Goal: Task Accomplishment & Management: Manage account settings

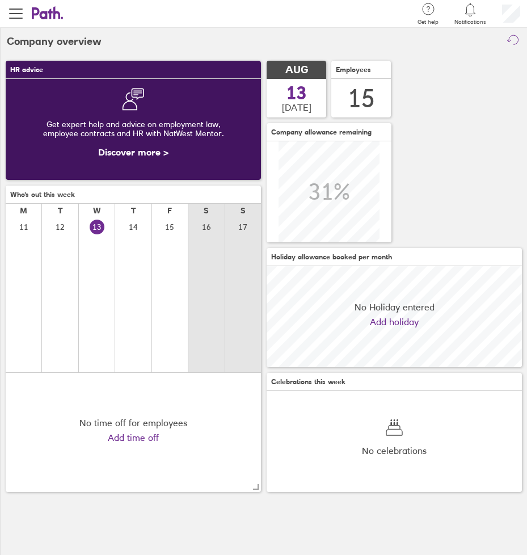
scroll to position [101, 255]
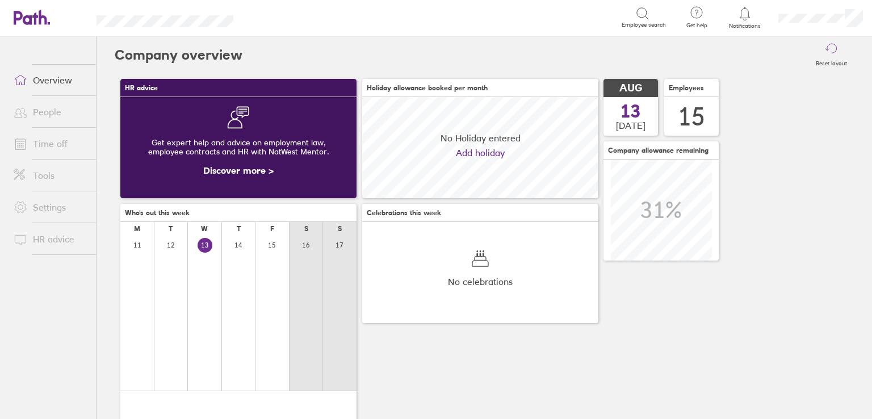
scroll to position [100, 236]
click at [61, 146] on link "Time off" at bounding box center [50, 143] width 91 height 23
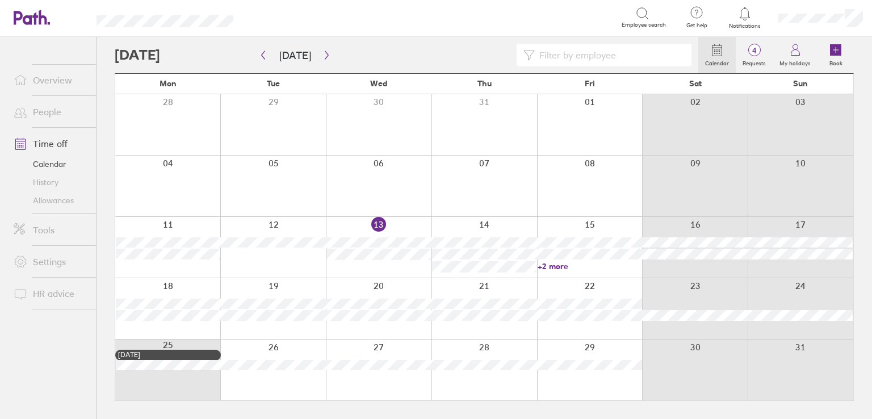
click at [561, 57] on input at bounding box center [610, 55] width 150 height 22
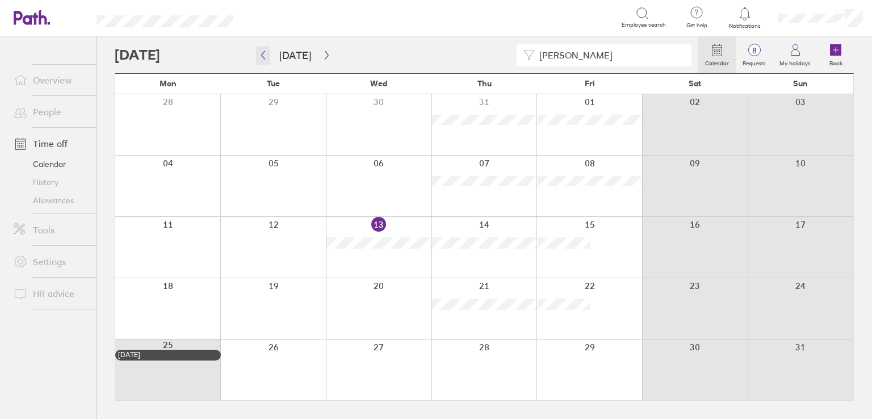
type input "nicola"
click at [266, 57] on icon "button" at bounding box center [263, 55] width 9 height 9
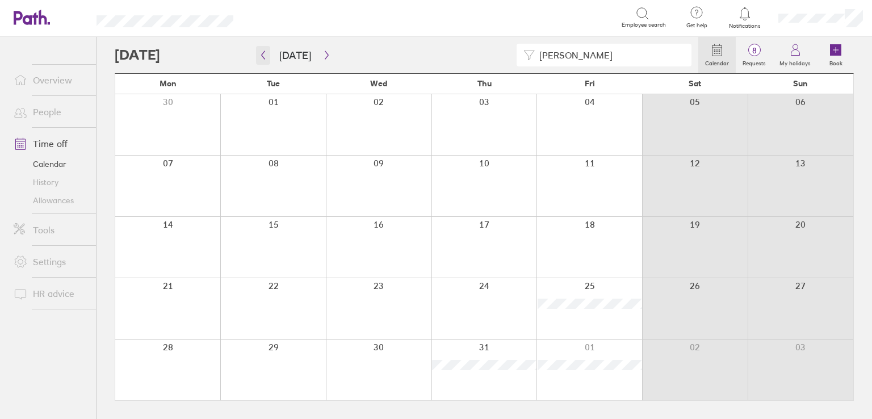
click at [266, 57] on icon "button" at bounding box center [263, 55] width 9 height 9
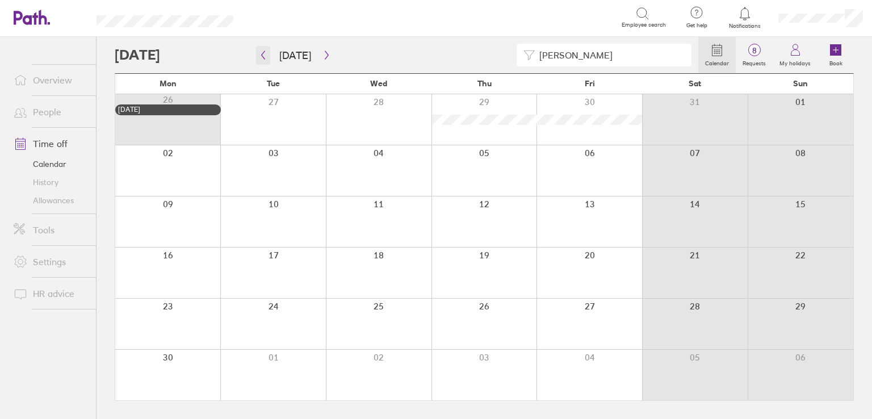
click at [266, 57] on icon "button" at bounding box center [263, 55] width 9 height 9
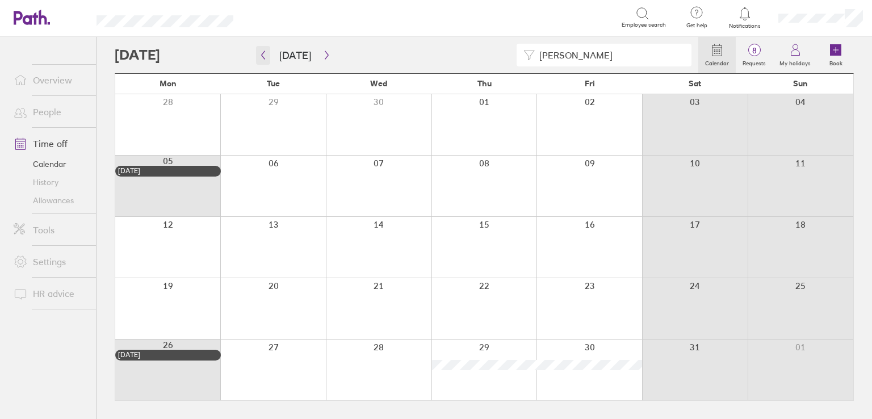
click at [266, 57] on icon "button" at bounding box center [263, 55] width 9 height 9
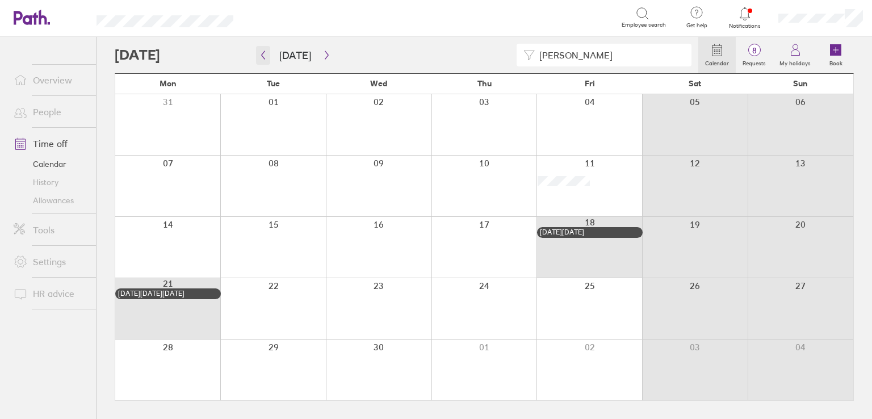
click at [266, 57] on icon "button" at bounding box center [263, 55] width 9 height 9
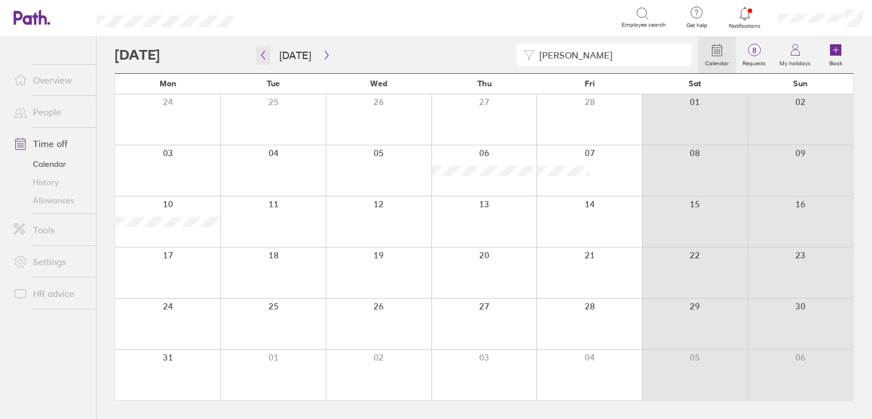
click at [266, 57] on icon "button" at bounding box center [263, 55] width 9 height 9
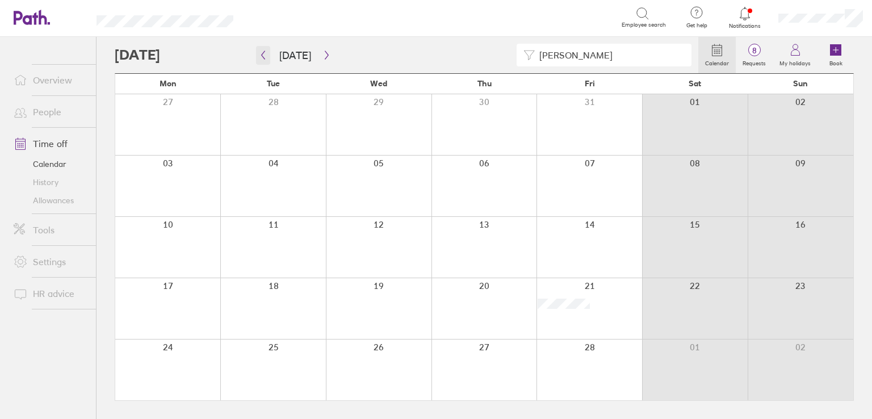
click at [266, 57] on icon "button" at bounding box center [263, 55] width 9 height 9
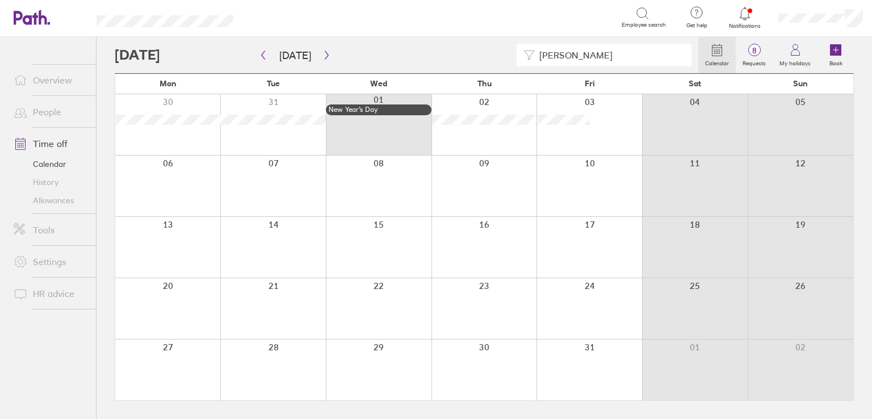
click at [50, 184] on link "History" at bounding box center [50, 182] width 91 height 18
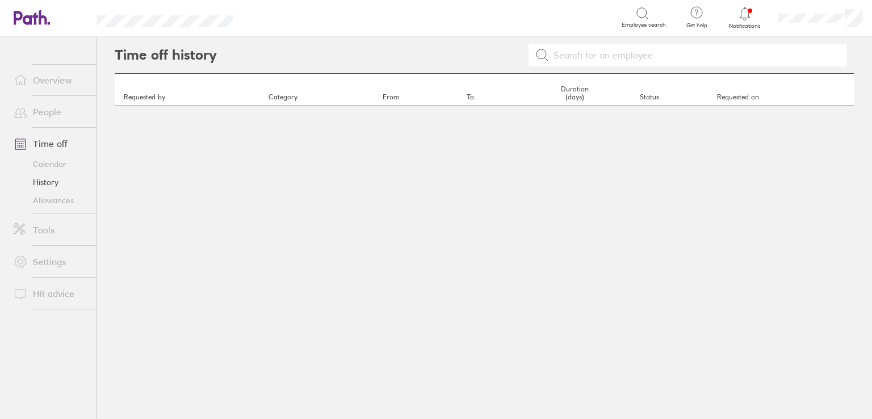
click at [50, 165] on link "Calendar" at bounding box center [50, 164] width 91 height 18
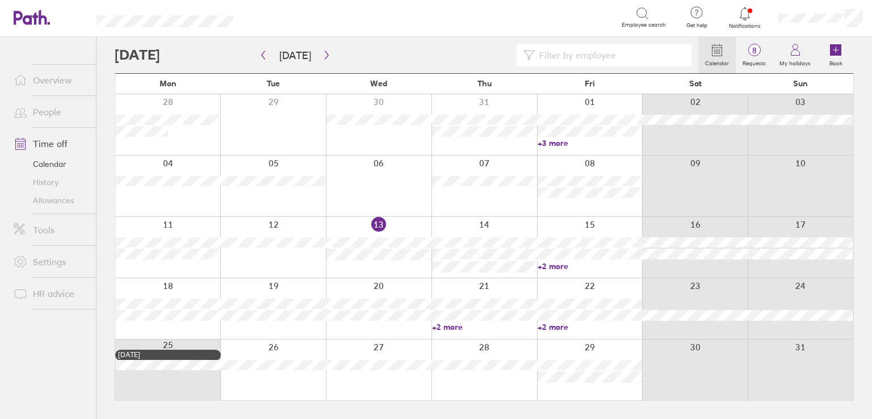
click at [560, 268] on link "+2 more" at bounding box center [590, 266] width 104 height 10
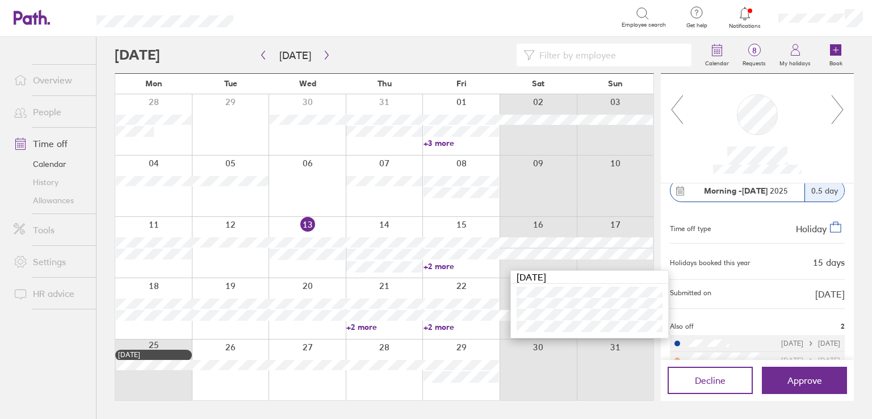
scroll to position [36, 0]
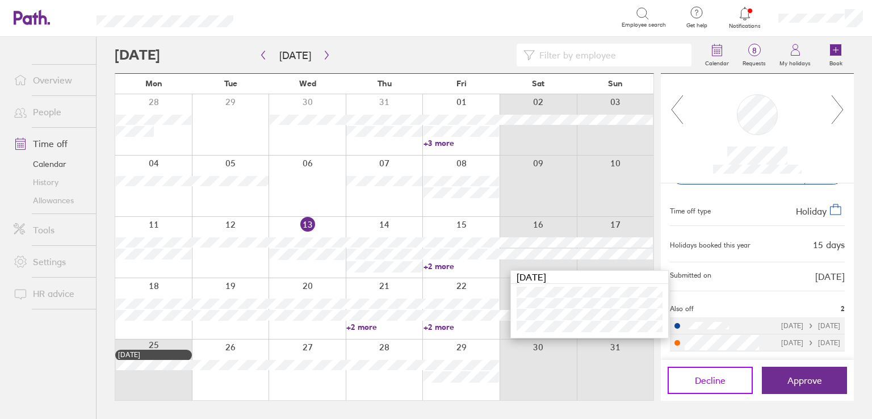
click at [715, 380] on span "Decline" at bounding box center [710, 380] width 31 height 10
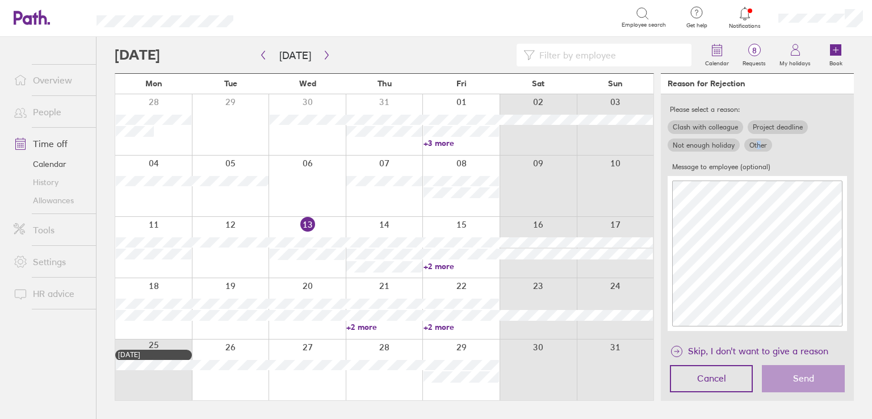
drag, startPoint x: 756, startPoint y: 143, endPoint x: 753, endPoint y: 167, distance: 24.0
click at [757, 143] on label "Other" at bounding box center [758, 146] width 28 height 14
click at [752, 143] on label "Other" at bounding box center [758, 146] width 28 height 14
click at [0, 0] on input "Other" at bounding box center [0, 0] width 0 height 0
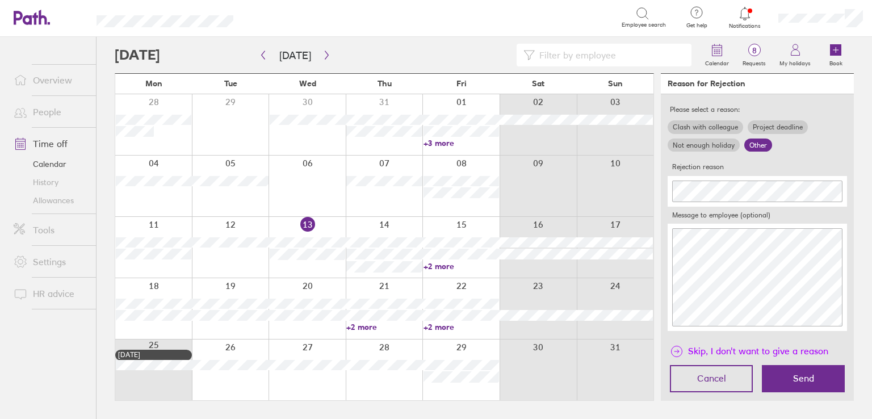
click at [777, 352] on span "Skip, I don't want to give a reason" at bounding box center [758, 351] width 140 height 18
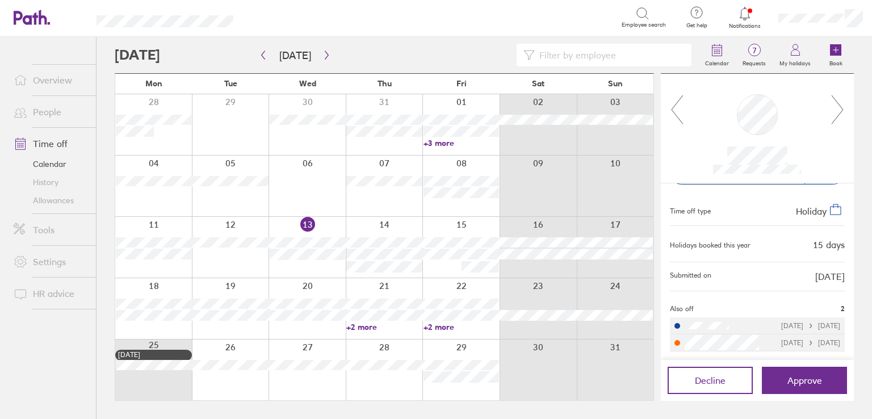
click at [441, 267] on div at bounding box center [460, 247] width 77 height 61
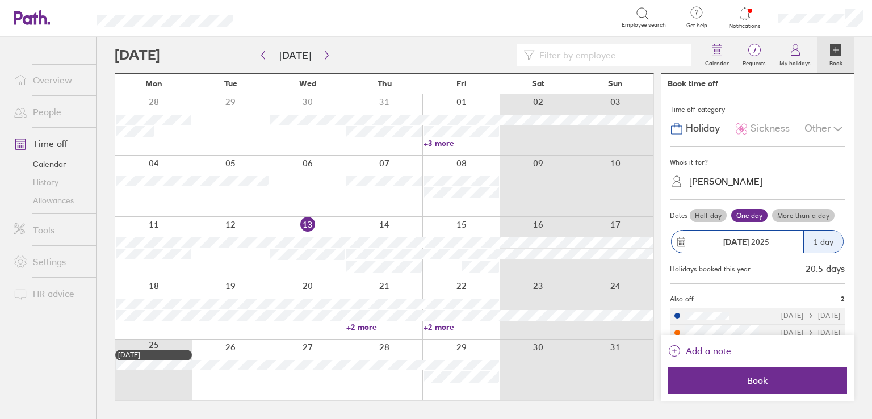
click at [721, 189] on div "[PERSON_NAME]" at bounding box center [763, 182] width 161 height 18
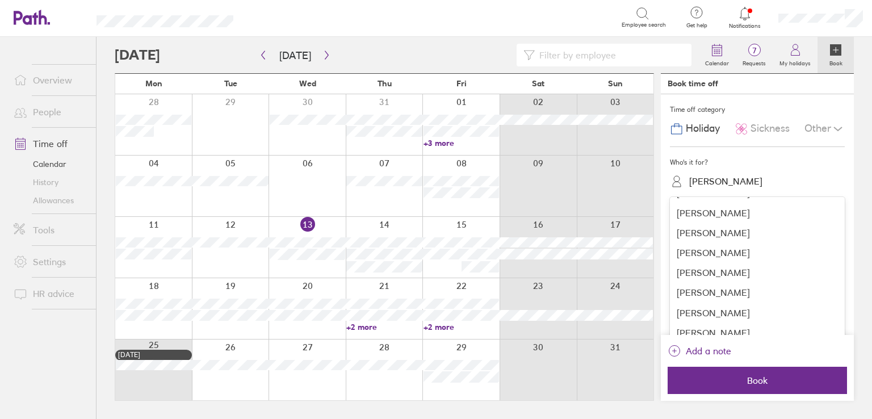
scroll to position [104, 0]
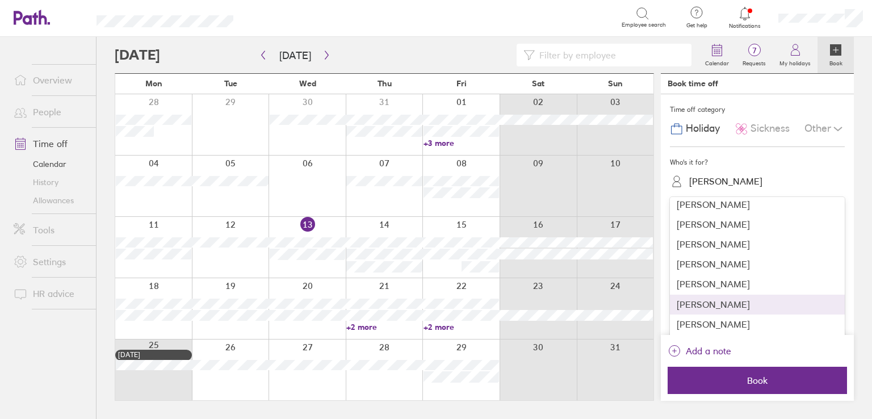
click at [719, 304] on div "[PERSON_NAME]" at bounding box center [757, 305] width 175 height 20
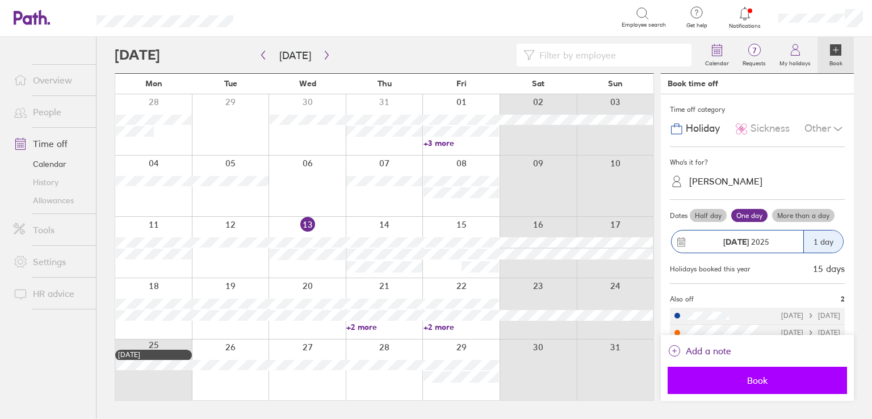
click at [756, 381] on span "Book" at bounding box center [757, 380] width 163 height 10
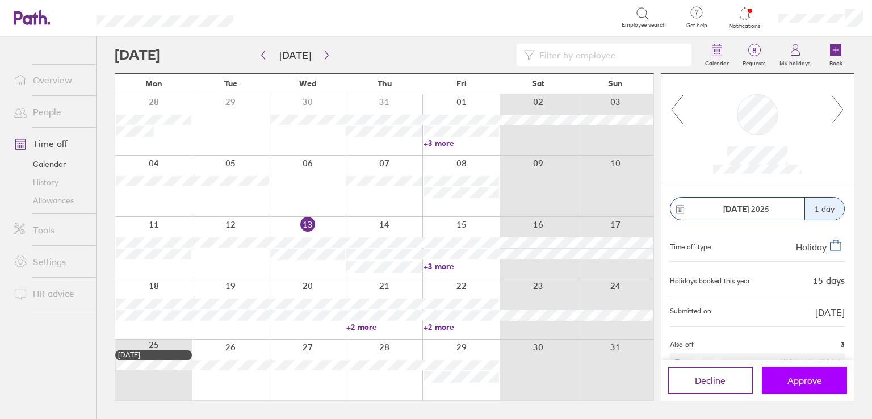
click at [836, 384] on button "Approve" at bounding box center [804, 380] width 85 height 27
click at [810, 387] on button "Approve" at bounding box center [804, 380] width 85 height 27
click at [798, 382] on span "Approve" at bounding box center [804, 380] width 35 height 10
click at [806, 381] on span "Approve" at bounding box center [804, 380] width 35 height 10
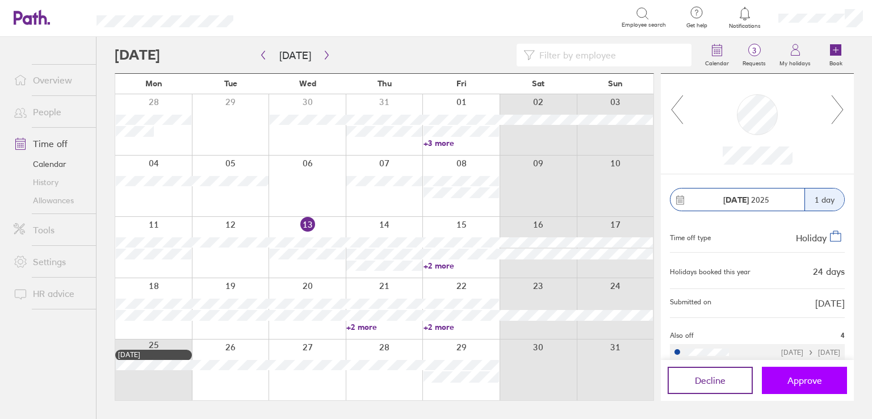
click at [803, 379] on span "Approve" at bounding box center [804, 380] width 35 height 10
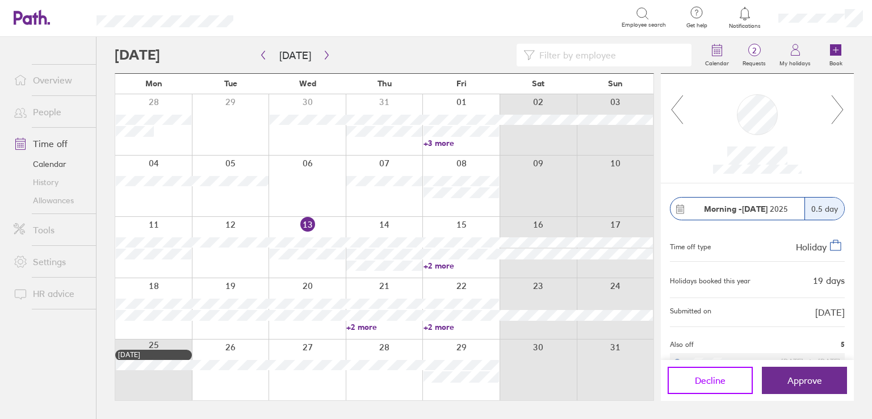
click at [718, 378] on span "Decline" at bounding box center [710, 380] width 31 height 10
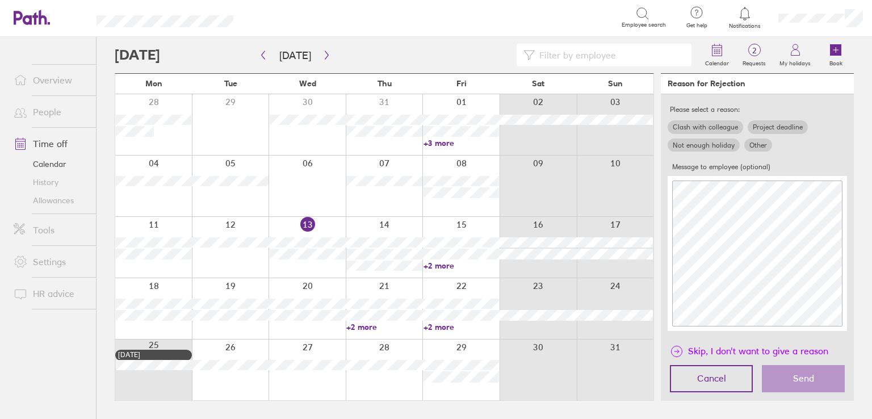
click at [721, 347] on span "Skip, I don't want to give a reason" at bounding box center [758, 351] width 140 height 18
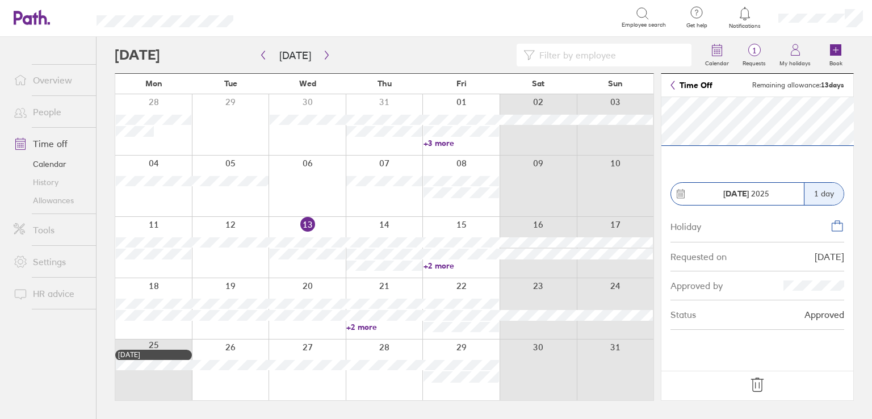
click at [490, 291] on div at bounding box center [460, 308] width 77 height 61
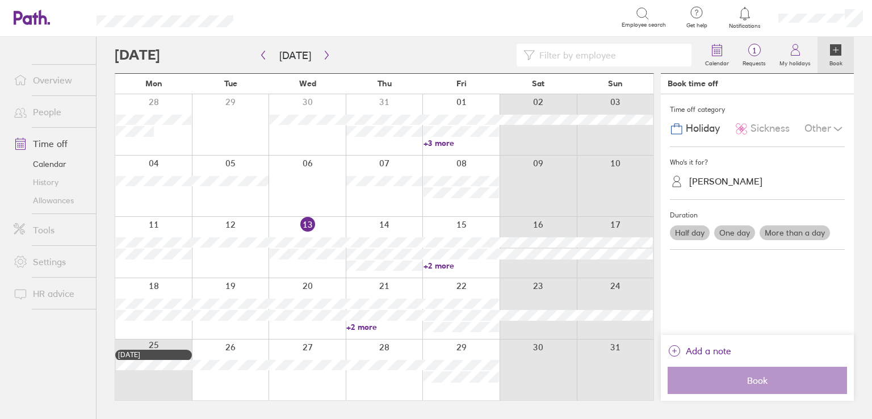
click at [714, 179] on div "[PERSON_NAME]" at bounding box center [725, 181] width 73 height 11
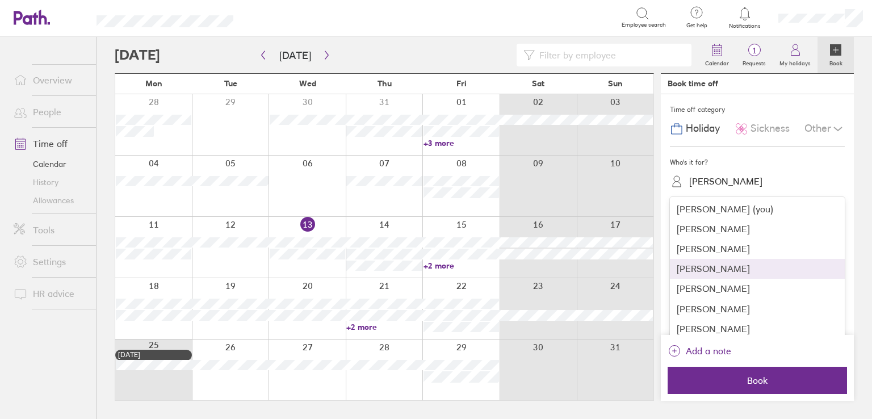
scroll to position [134, 0]
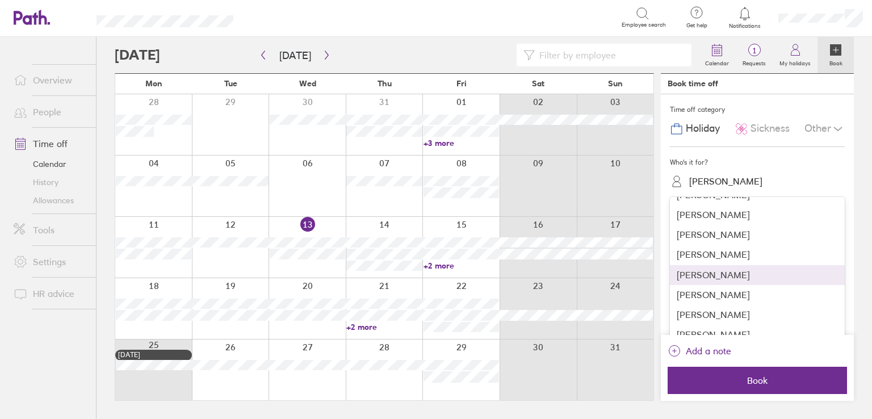
click at [722, 279] on div "Nicola Close" at bounding box center [757, 275] width 175 height 20
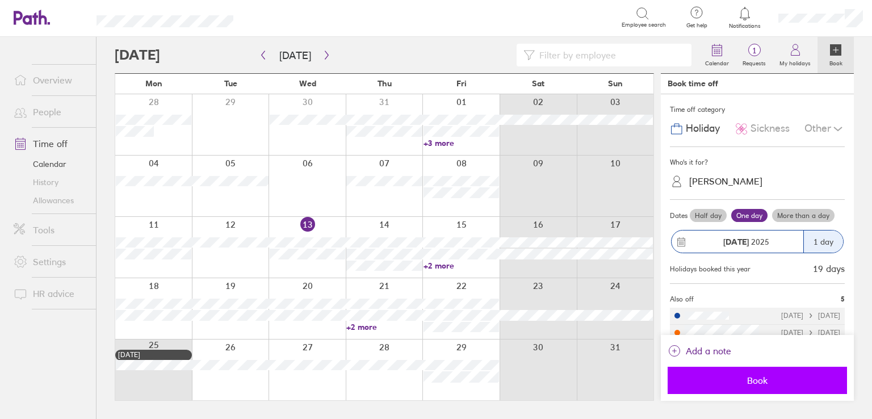
click at [784, 384] on span "Book" at bounding box center [757, 380] width 163 height 10
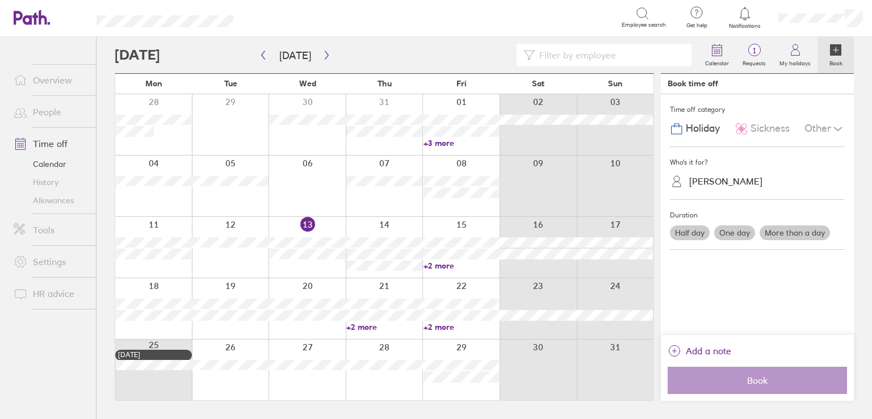
click at [384, 326] on link "+2 more" at bounding box center [384, 327] width 76 height 10
click at [481, 328] on link "+3 more" at bounding box center [461, 327] width 76 height 10
click at [472, 328] on link "+3 more" at bounding box center [461, 327] width 76 height 10
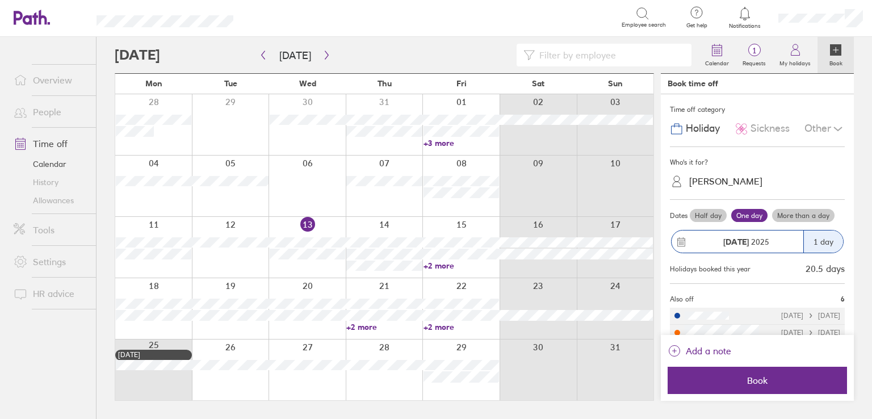
click at [467, 330] on link "+2 more" at bounding box center [461, 327] width 76 height 10
click at [358, 388] on div at bounding box center [384, 369] width 77 height 61
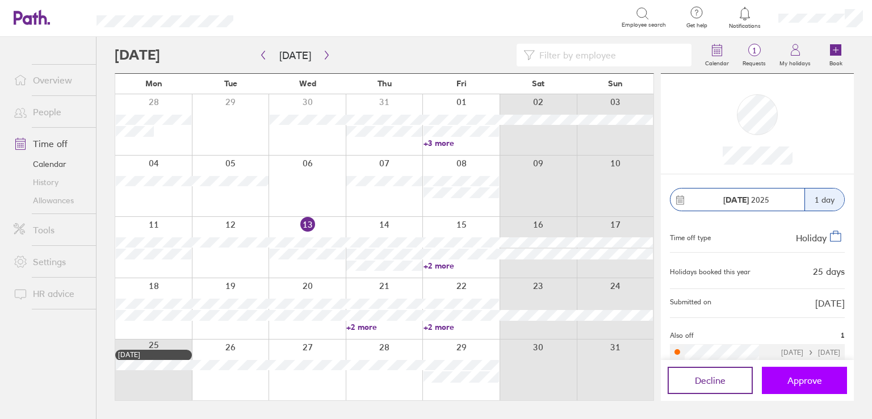
click at [799, 382] on span "Approve" at bounding box center [804, 380] width 35 height 10
click at [50, 196] on link "Allowances" at bounding box center [50, 200] width 91 height 18
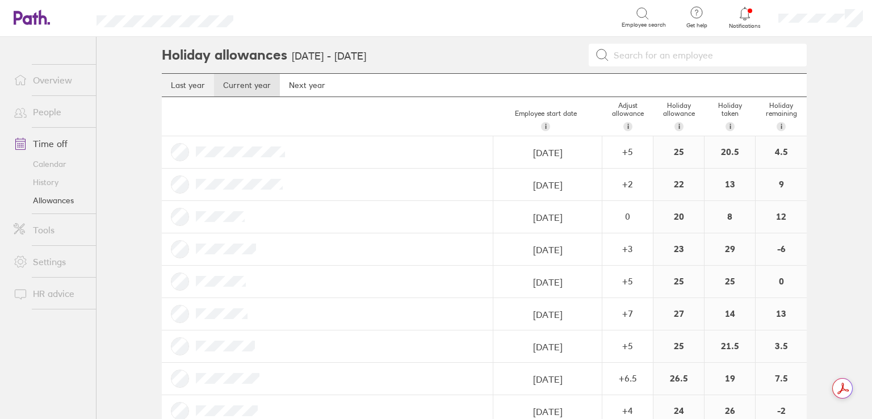
click at [188, 82] on link "Last year" at bounding box center [188, 85] width 52 height 23
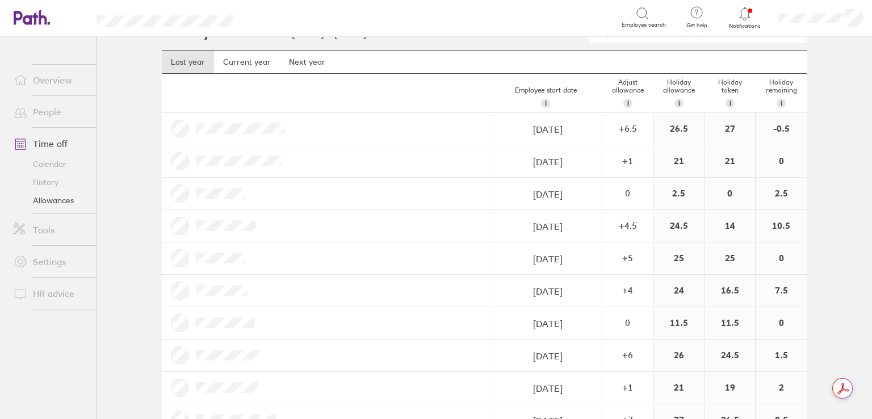
scroll to position [16, 0]
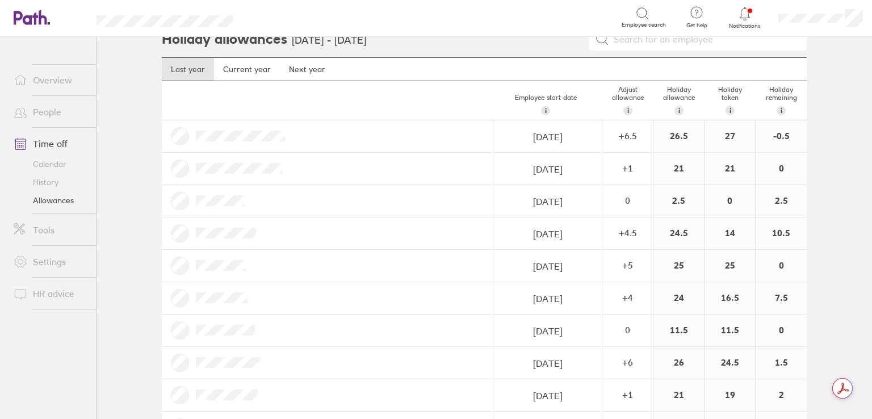
click at [57, 201] on link "Allowances" at bounding box center [50, 200] width 91 height 18
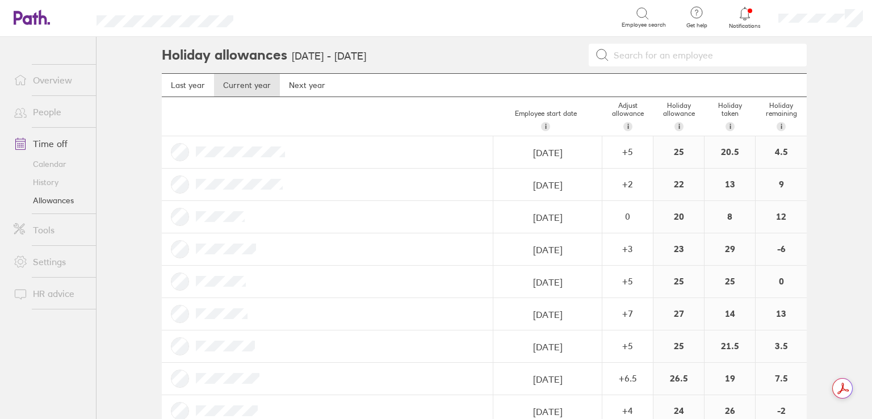
scroll to position [219, 0]
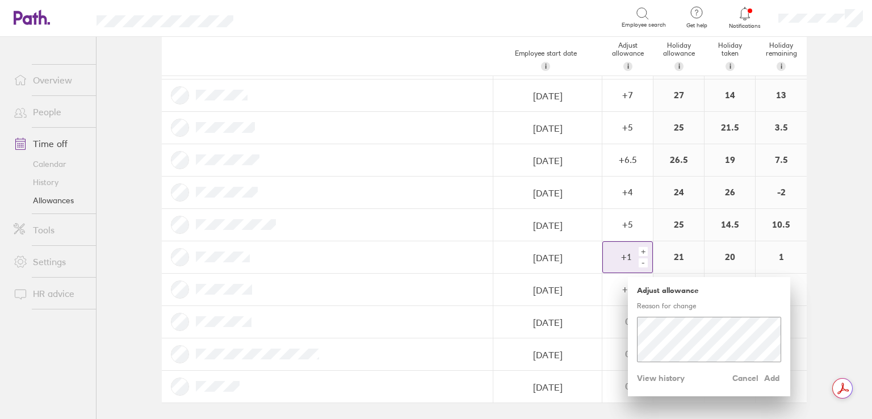
click at [639, 250] on div "+" at bounding box center [643, 251] width 9 height 9
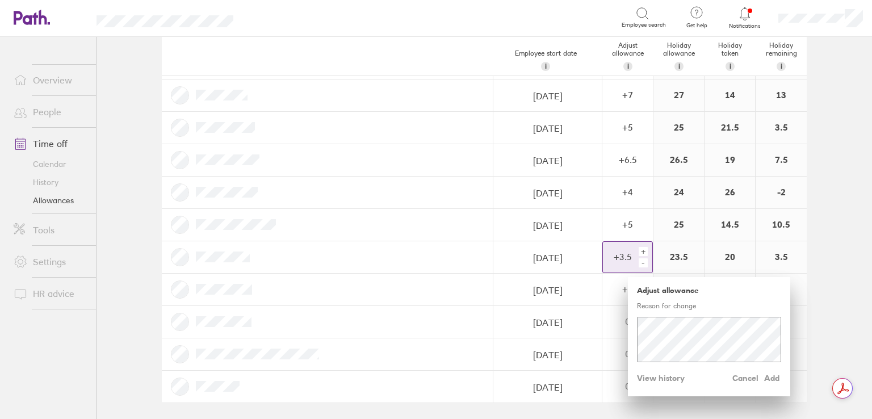
click at [639, 250] on div "+" at bounding box center [643, 251] width 9 height 9
click at [771, 380] on span "Add" at bounding box center [772, 378] width 18 height 18
click at [766, 374] on span "Add" at bounding box center [772, 378] width 18 height 18
click at [640, 248] on div "+" at bounding box center [643, 251] width 9 height 9
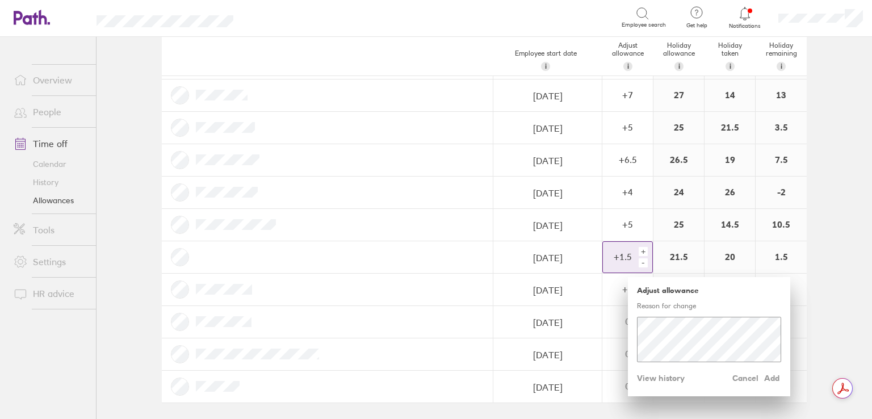
click at [640, 248] on div "+" at bounding box center [643, 251] width 9 height 9
click at [770, 378] on span "Add" at bounding box center [772, 378] width 18 height 18
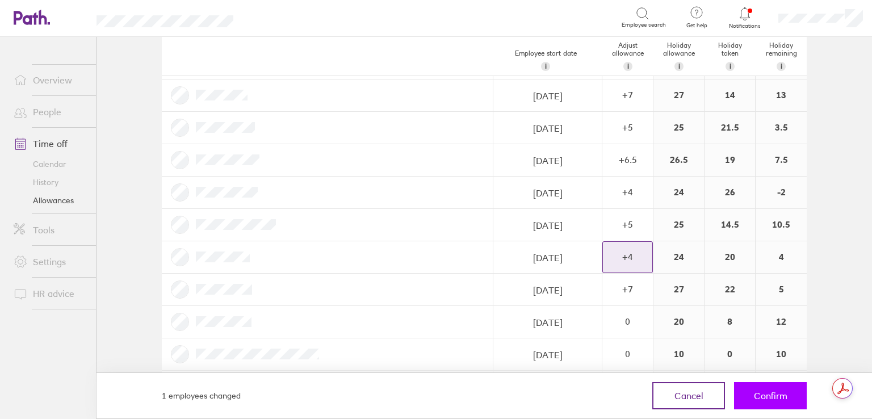
click at [772, 400] on span "Confirm" at bounding box center [770, 396] width 33 height 10
click at [771, 395] on span "Confirm" at bounding box center [770, 396] width 33 height 10
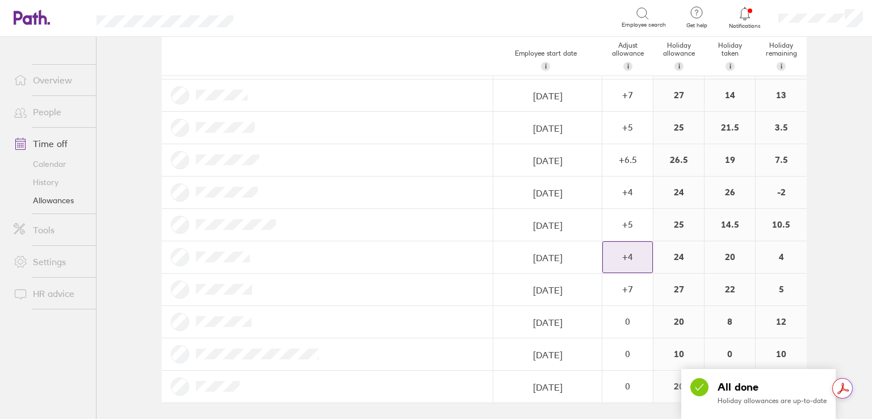
click at [774, 393] on div "Search Employee search Get help FAQs Contact us Notifications My profile Sign o…" at bounding box center [436, 209] width 872 height 419
click at [819, 276] on main "Holiday allowances 1 Jan 2025 - 31 Dec 2025 Last year Current year Next year Em…" at bounding box center [484, 228] width 775 height 382
click at [832, 249] on main "Holiday allowances 1 Jan 2025 - 31 Dec 2025 Last year Current year Next year Em…" at bounding box center [484, 228] width 775 height 382
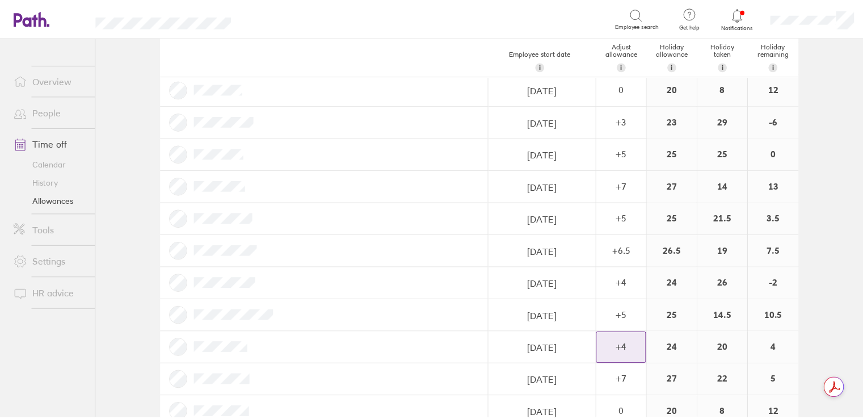
scroll to position [0, 0]
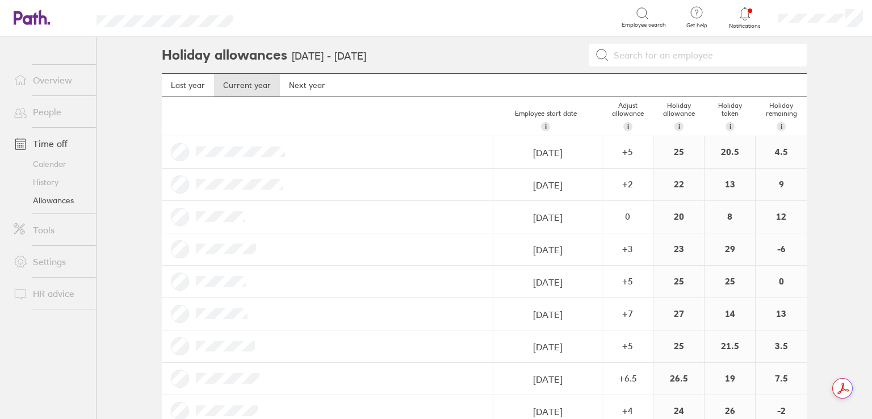
click at [48, 166] on link "Calendar" at bounding box center [50, 164] width 91 height 18
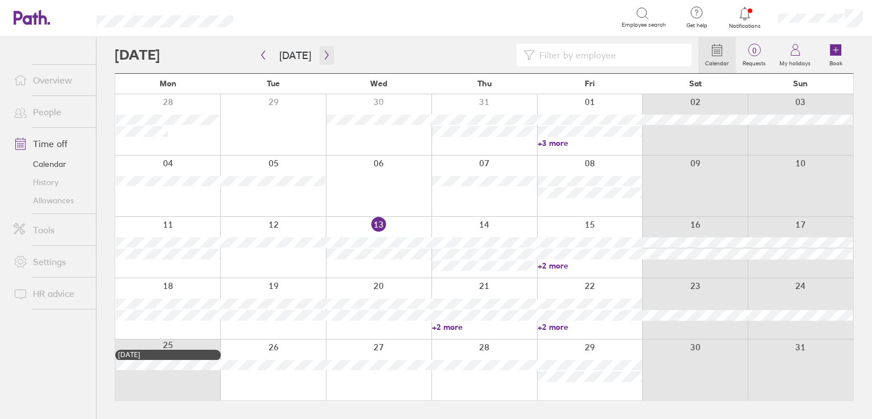
click at [322, 53] on icon "button" at bounding box center [326, 55] width 9 height 9
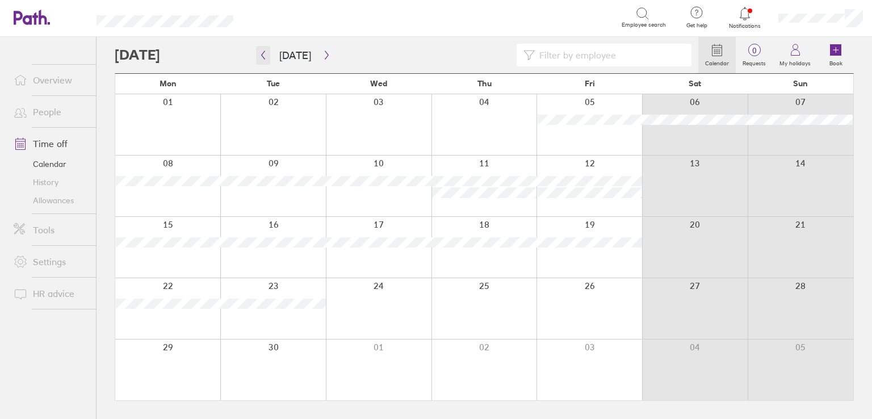
click at [266, 58] on icon "button" at bounding box center [263, 55] width 9 height 9
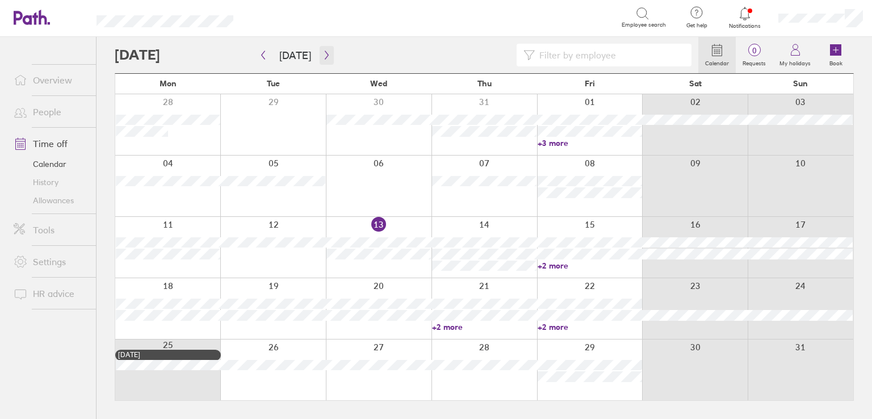
click at [324, 59] on icon "button" at bounding box center [326, 55] width 9 height 9
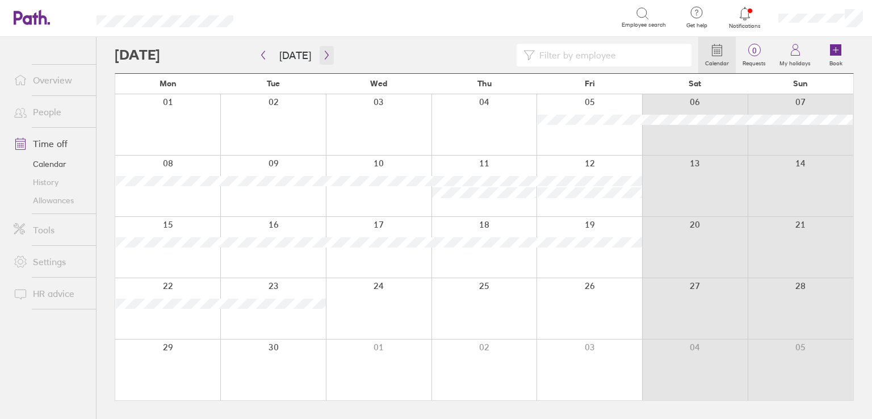
click at [324, 59] on icon "button" at bounding box center [326, 55] width 9 height 9
click at [324, 57] on icon "button" at bounding box center [326, 55] width 9 height 9
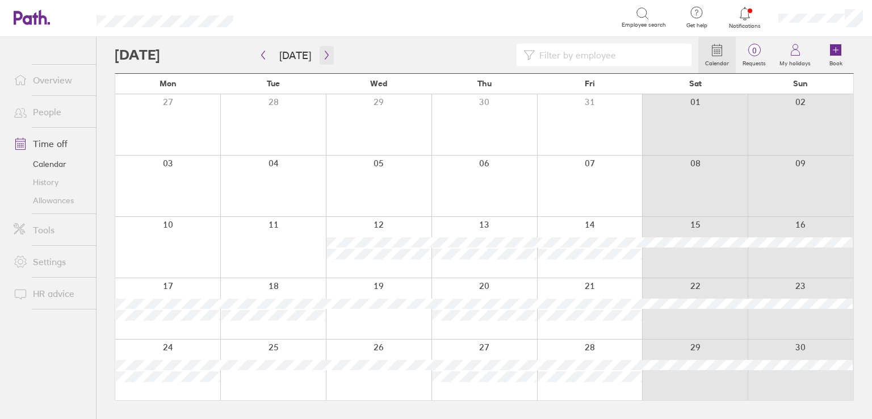
click at [324, 57] on icon "button" at bounding box center [326, 55] width 9 height 9
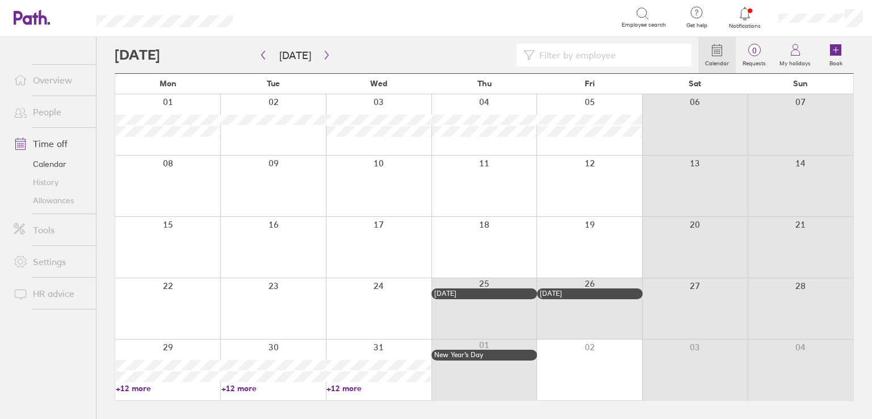
click at [146, 390] on link "+12 more" at bounding box center [168, 388] width 104 height 10
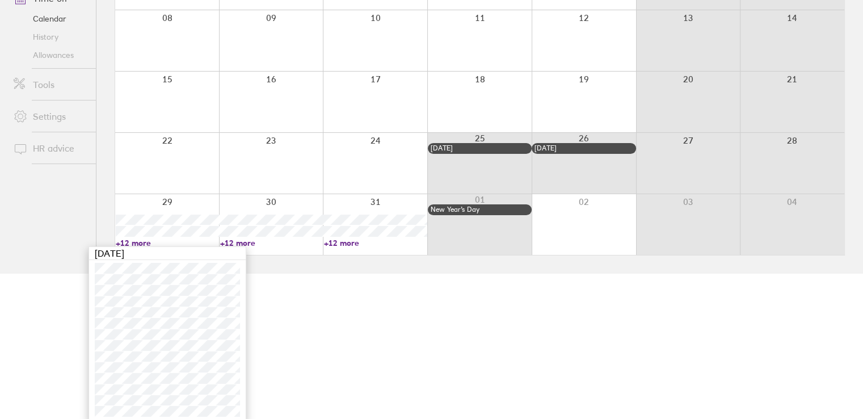
scroll to position [149, 0]
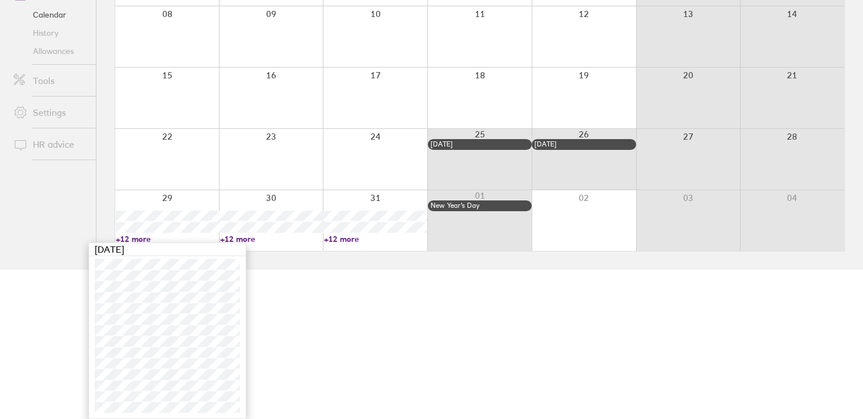
click at [195, 205] on div at bounding box center [167, 220] width 104 height 61
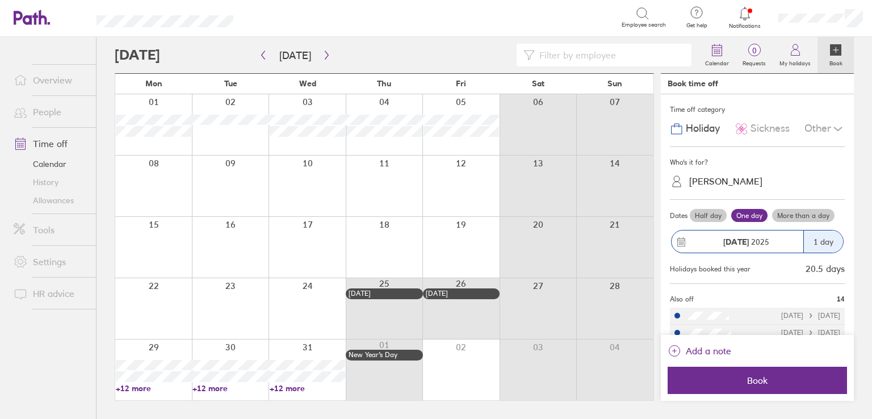
click at [750, 181] on div "Aneta Lipinska" at bounding box center [763, 182] width 161 height 18
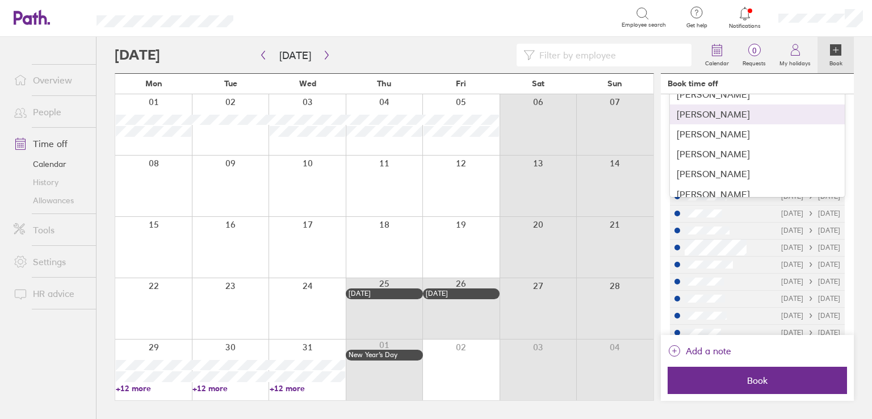
scroll to position [134, 0]
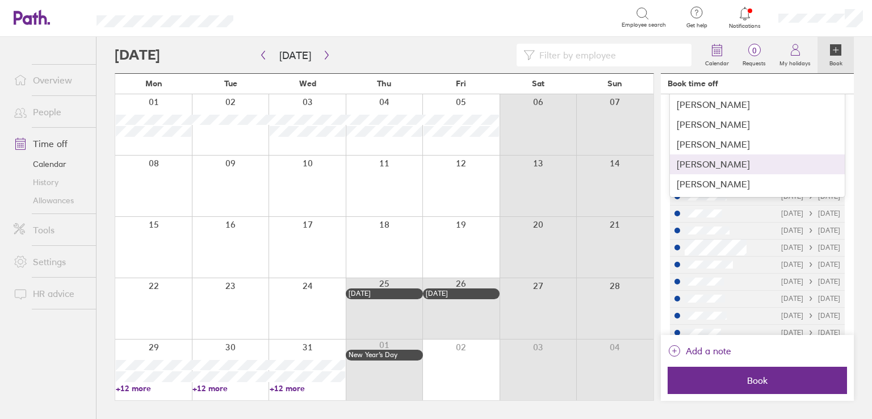
click at [759, 167] on div "Tanzin Jansen Van Rensburg" at bounding box center [757, 164] width 175 height 20
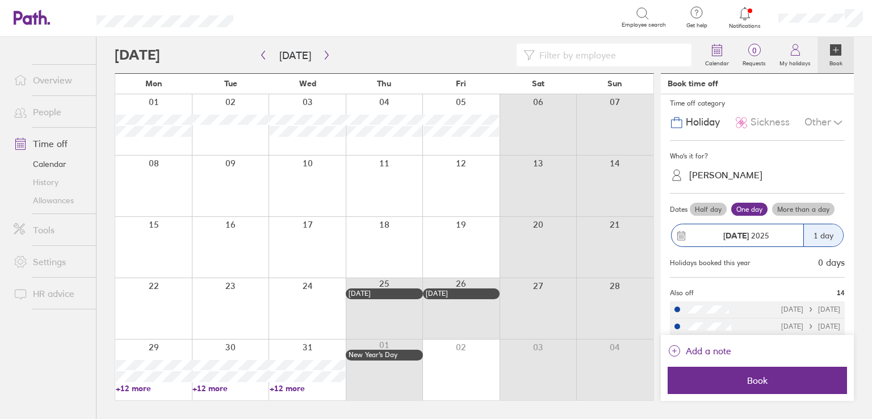
scroll to position [0, 0]
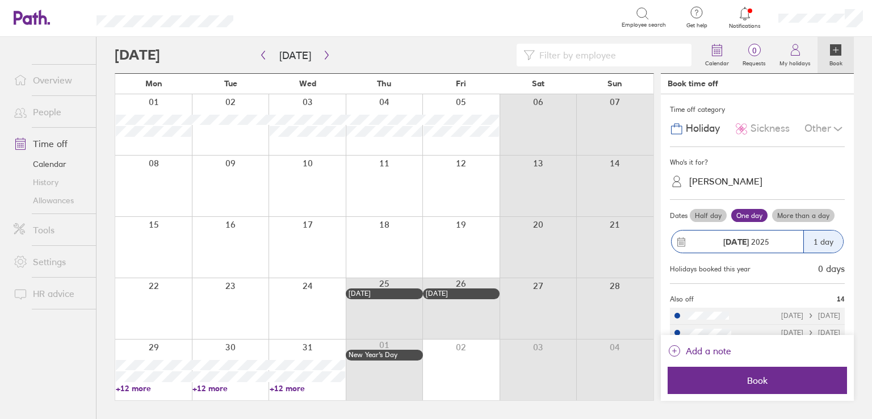
click at [799, 215] on label "More than a day" at bounding box center [803, 216] width 62 height 14
click at [0, 0] on input "More than a day" at bounding box center [0, 0] width 0 height 0
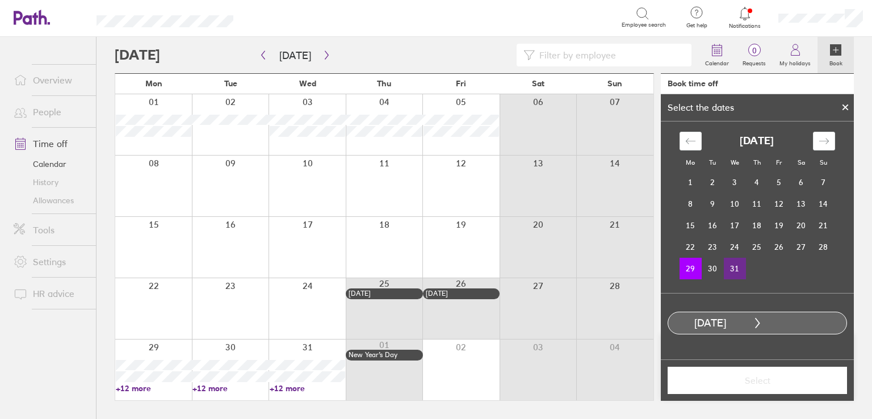
click at [735, 269] on td "31" at bounding box center [735, 269] width 22 height 22
click at [766, 384] on span "Select" at bounding box center [757, 380] width 163 height 10
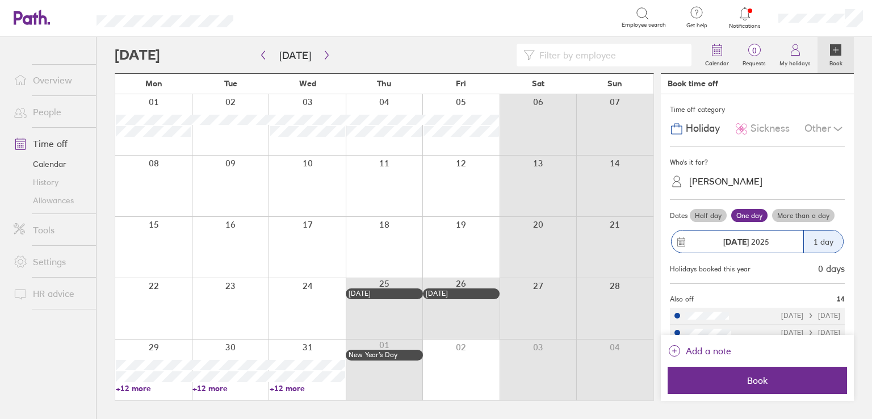
click at [766, 384] on span "Book" at bounding box center [757, 380] width 163 height 10
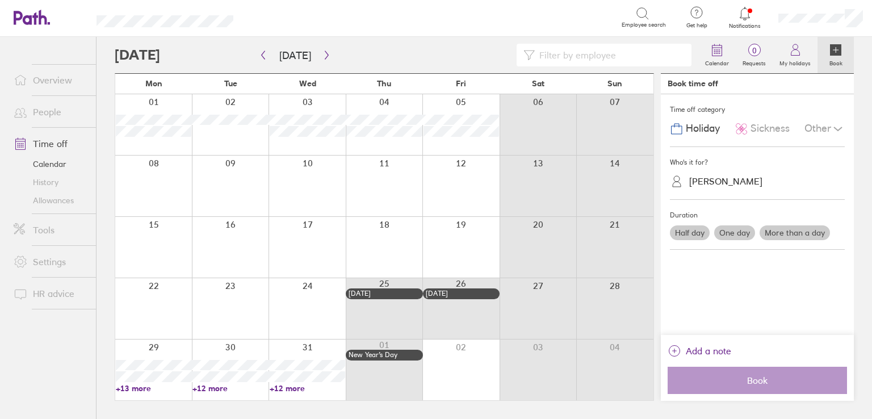
click at [52, 202] on link "Allowances" at bounding box center [50, 200] width 91 height 18
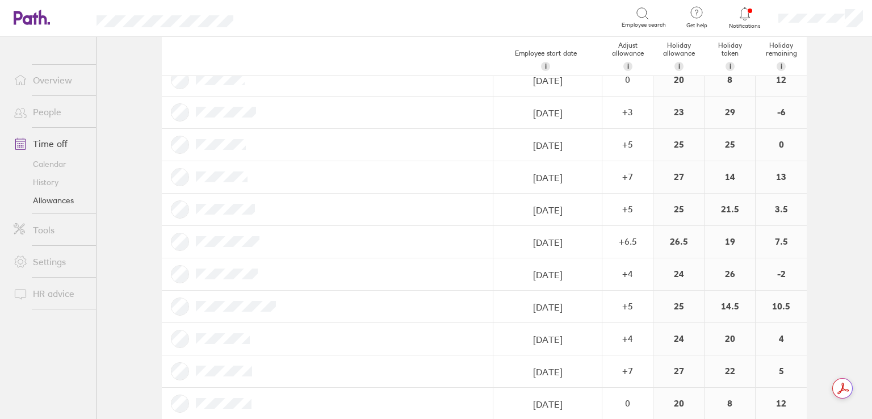
scroll to position [219, 0]
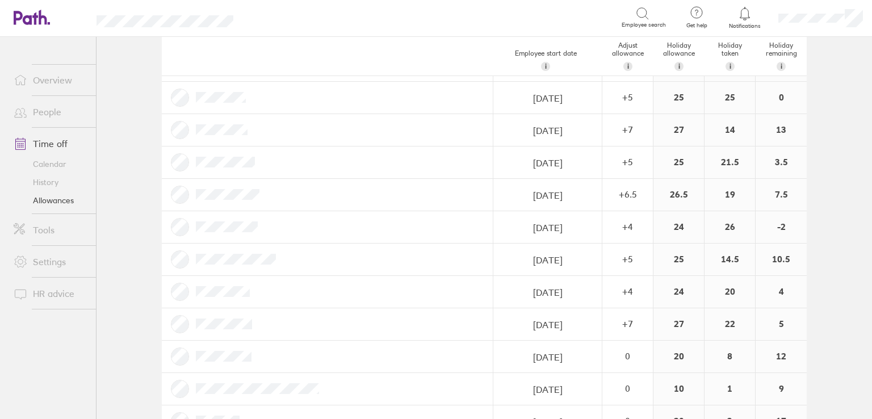
scroll to position [219, 0]
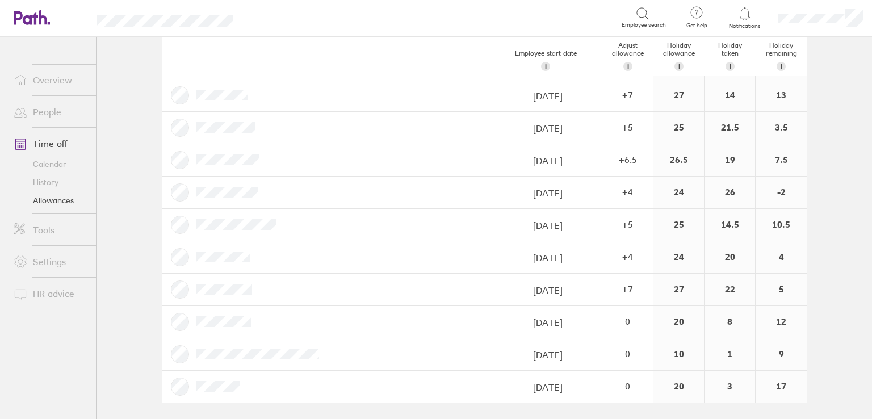
click at [61, 162] on link "Calendar" at bounding box center [50, 164] width 91 height 18
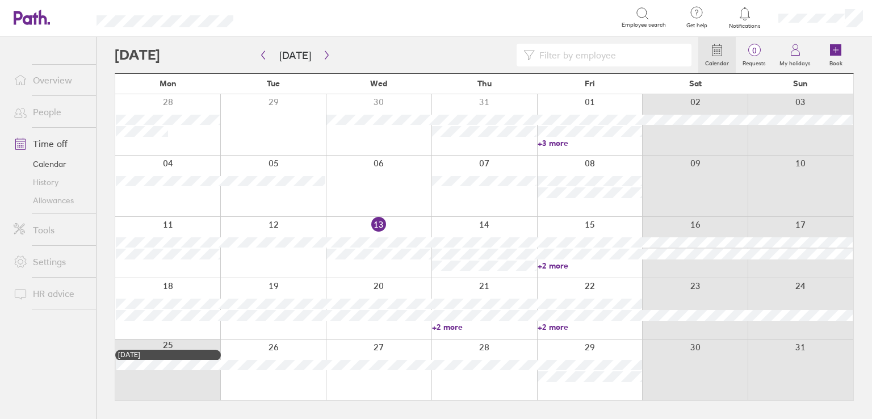
click at [568, 56] on input at bounding box center [610, 55] width 150 height 22
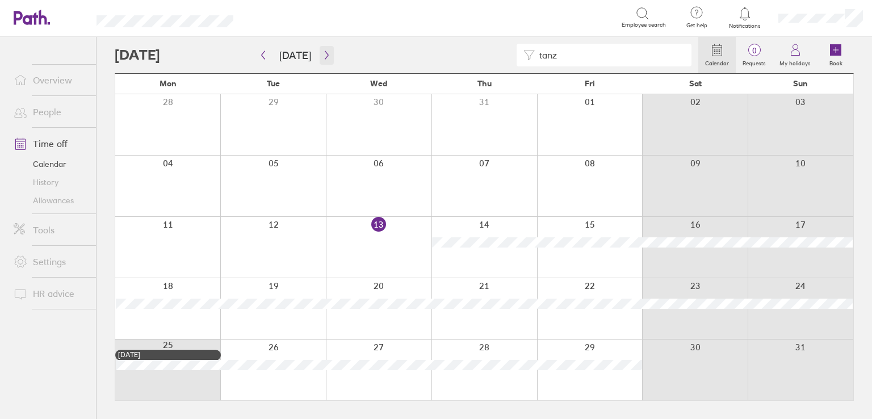
type input "tanz"
click at [322, 57] on icon "button" at bounding box center [326, 55] width 9 height 9
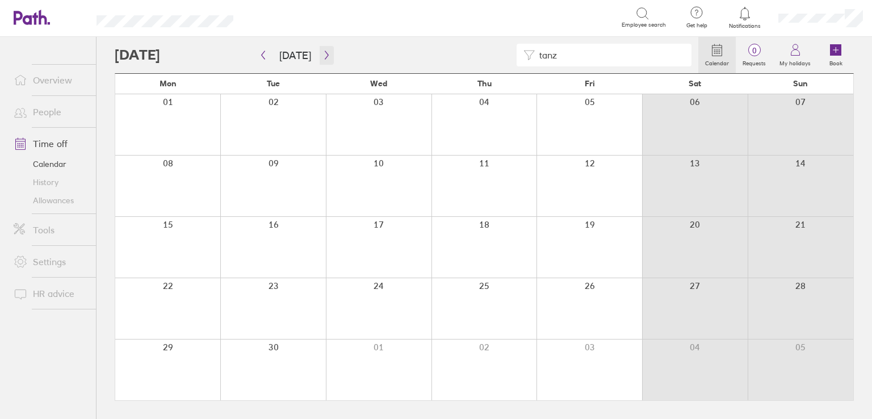
click at [326, 57] on icon "button" at bounding box center [326, 55] width 9 height 9
click at [324, 58] on icon "button" at bounding box center [326, 55] width 9 height 9
click at [322, 58] on icon "button" at bounding box center [326, 55] width 9 height 9
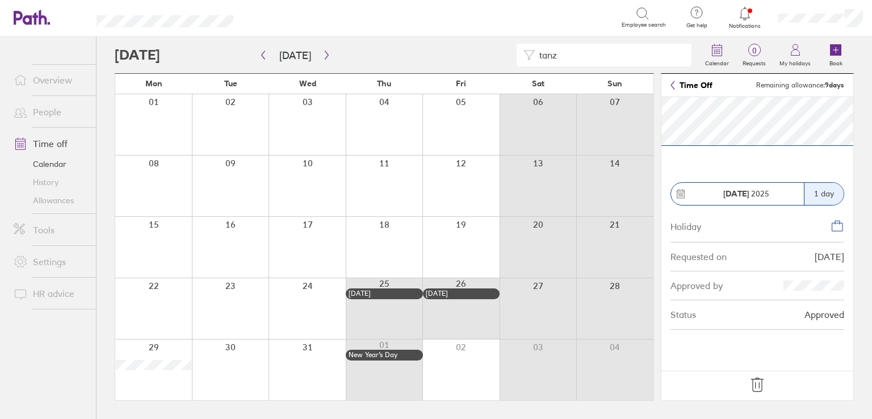
click at [232, 364] on div at bounding box center [230, 369] width 77 height 61
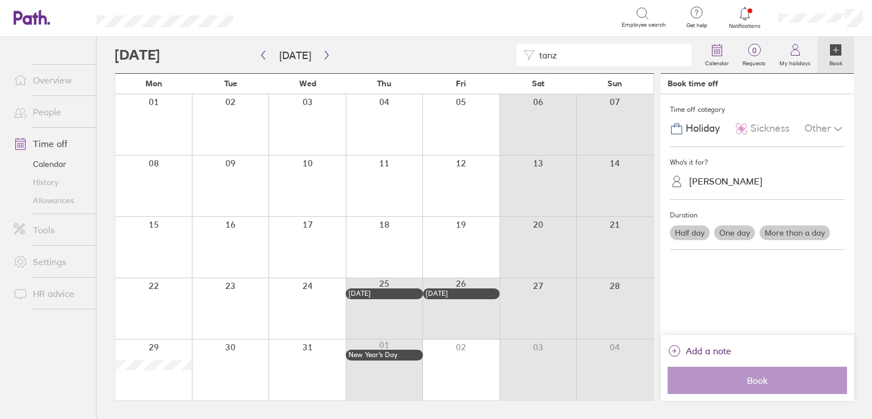
click at [743, 179] on div "Aneta Lipinska" at bounding box center [725, 181] width 73 height 11
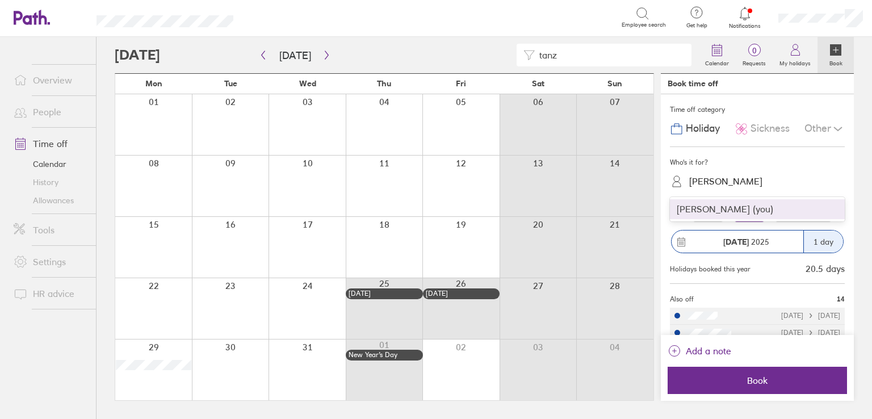
click at [735, 207] on div "Tanzin Jansen Van Rensburg (you)" at bounding box center [757, 209] width 175 height 20
click at [797, 209] on label "More than a day" at bounding box center [803, 216] width 62 height 14
click at [0, 0] on input "More than a day" at bounding box center [0, 0] width 0 height 0
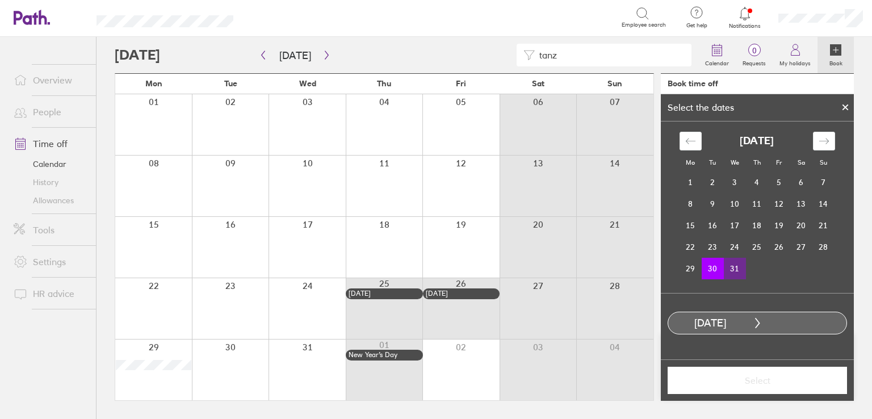
click at [738, 269] on td "31" at bounding box center [735, 269] width 22 height 22
click at [756, 382] on span "Select" at bounding box center [757, 380] width 163 height 10
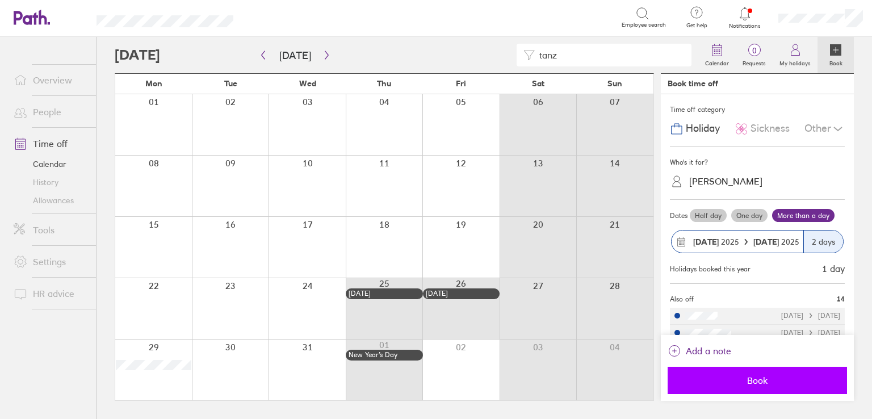
click at [757, 382] on span "Book" at bounding box center [757, 380] width 163 height 10
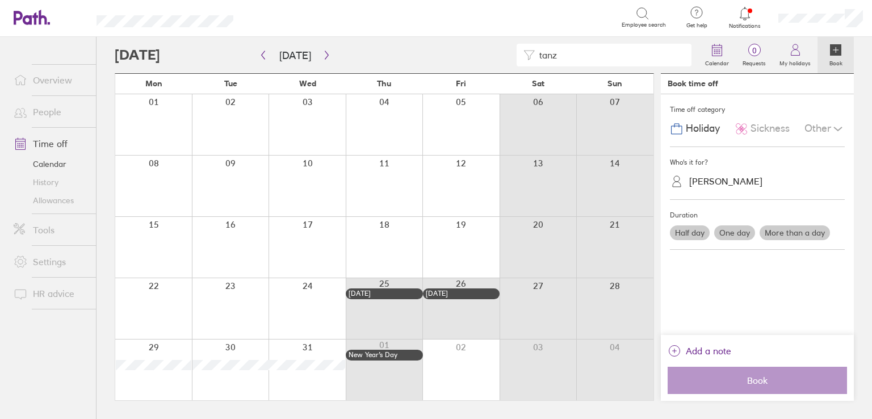
click at [43, 201] on link "Allowances" at bounding box center [50, 200] width 91 height 18
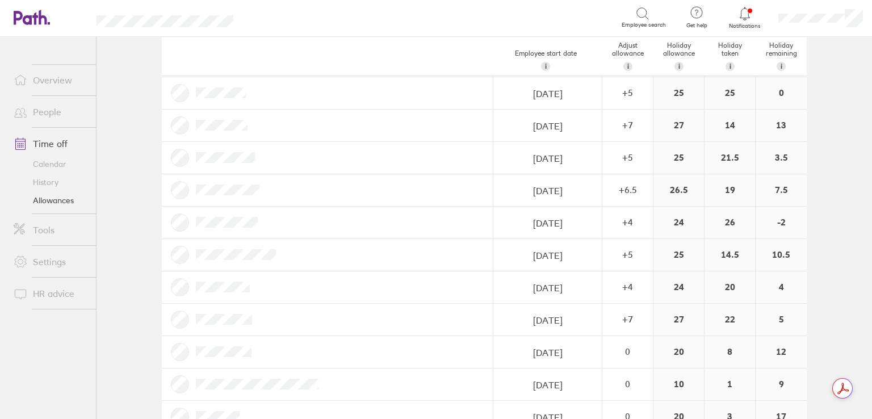
scroll to position [219, 0]
